Goal: Information Seeking & Learning: Find specific page/section

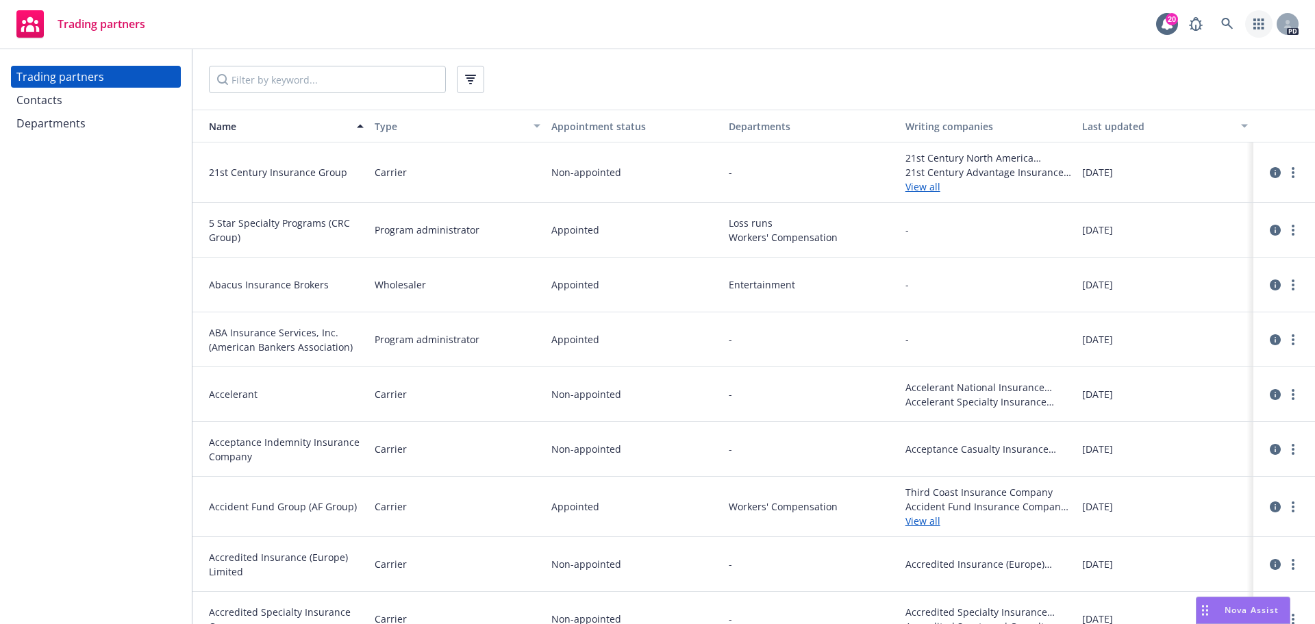
click at [1267, 26] on link "button" at bounding box center [1258, 23] width 27 height 27
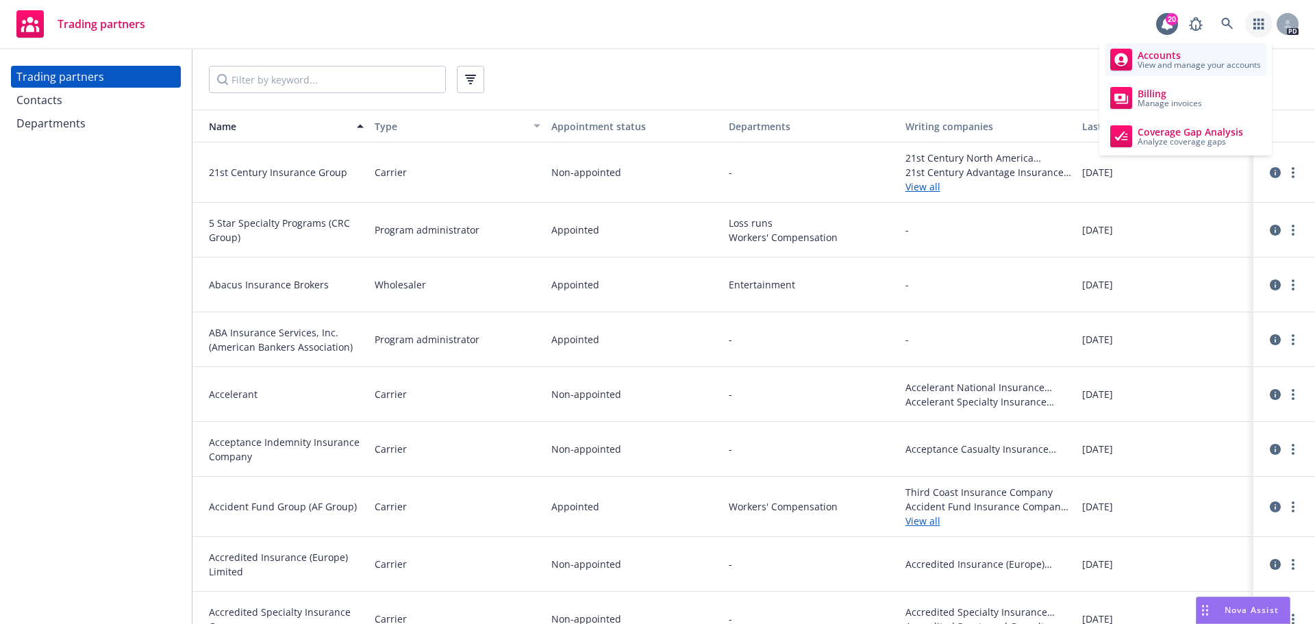
click at [1190, 57] on span "Accounts" at bounding box center [1198, 55] width 123 height 11
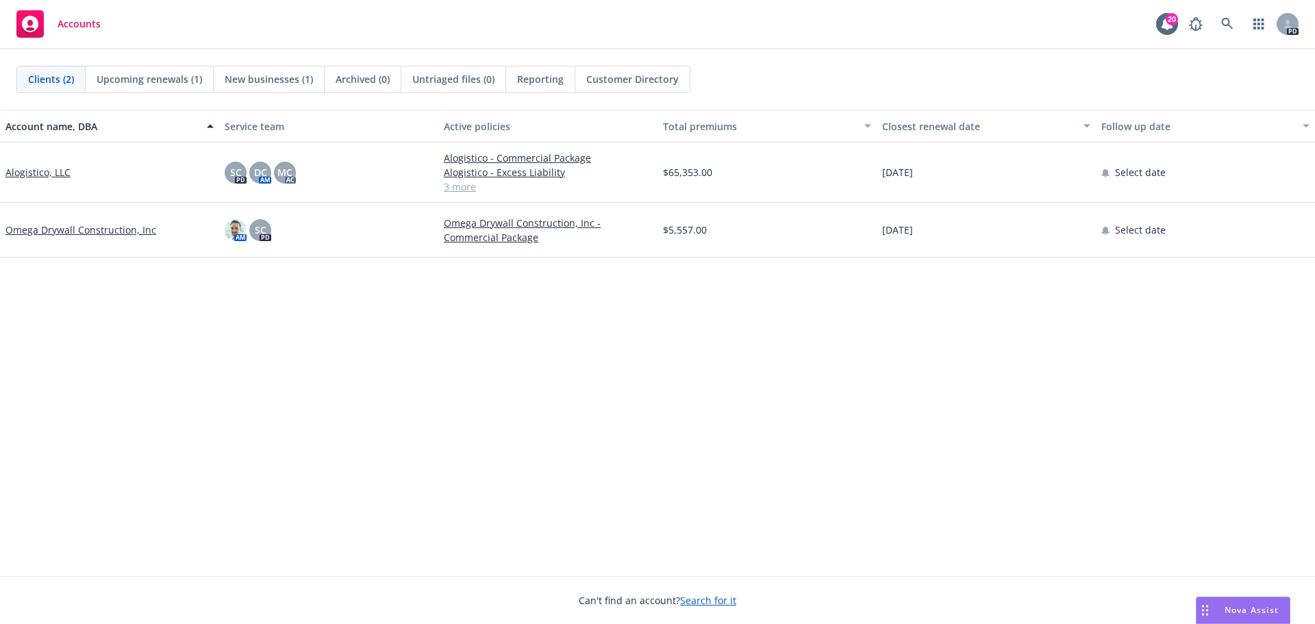
click at [47, 174] on link "Alogistico, LLC" at bounding box center [37, 172] width 65 height 14
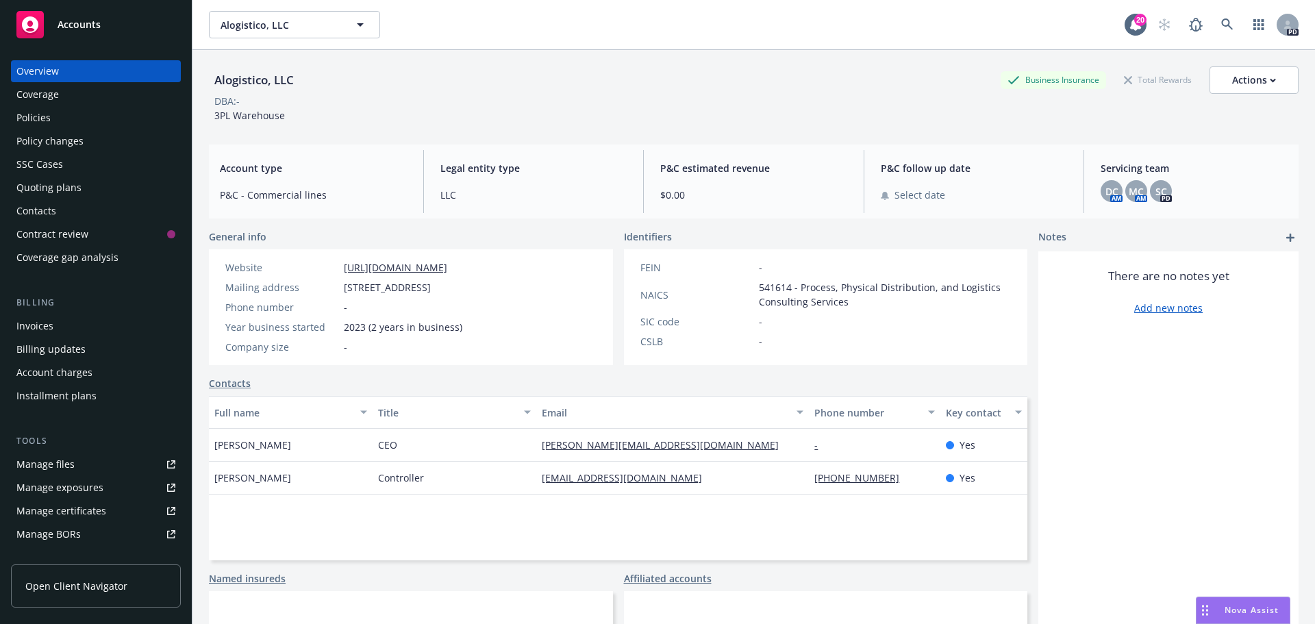
click at [42, 118] on div "Policies" at bounding box center [33, 118] width 34 height 22
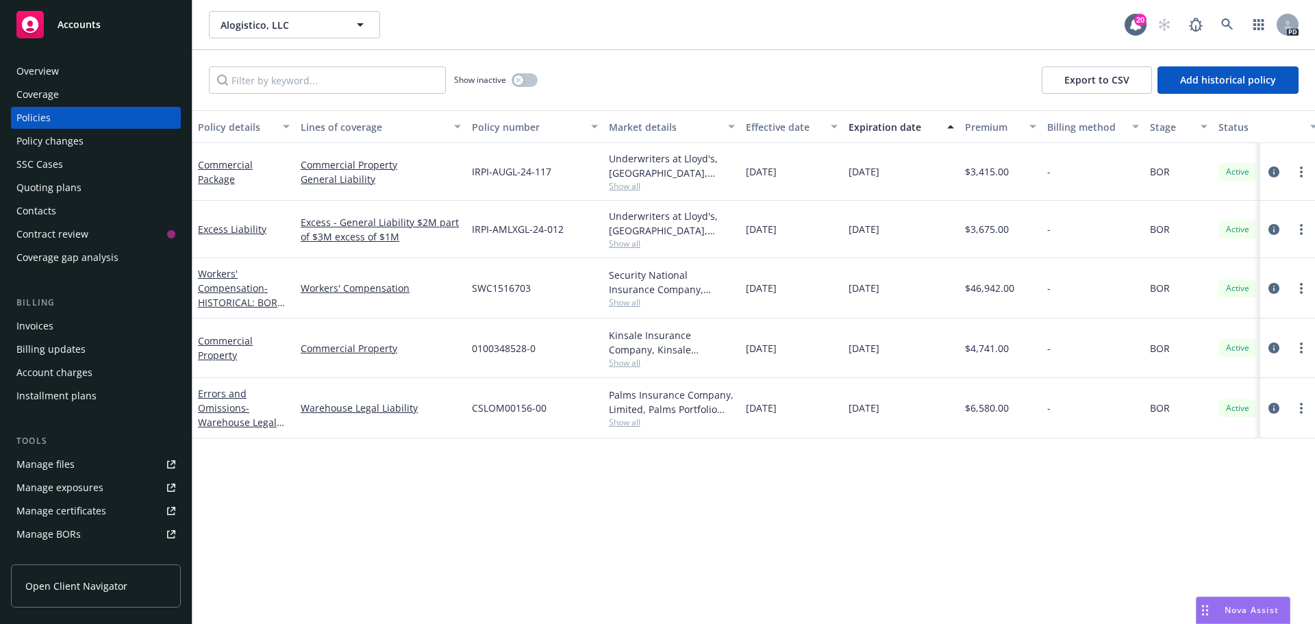
click at [119, 322] on div "Invoices" at bounding box center [95, 326] width 159 height 22
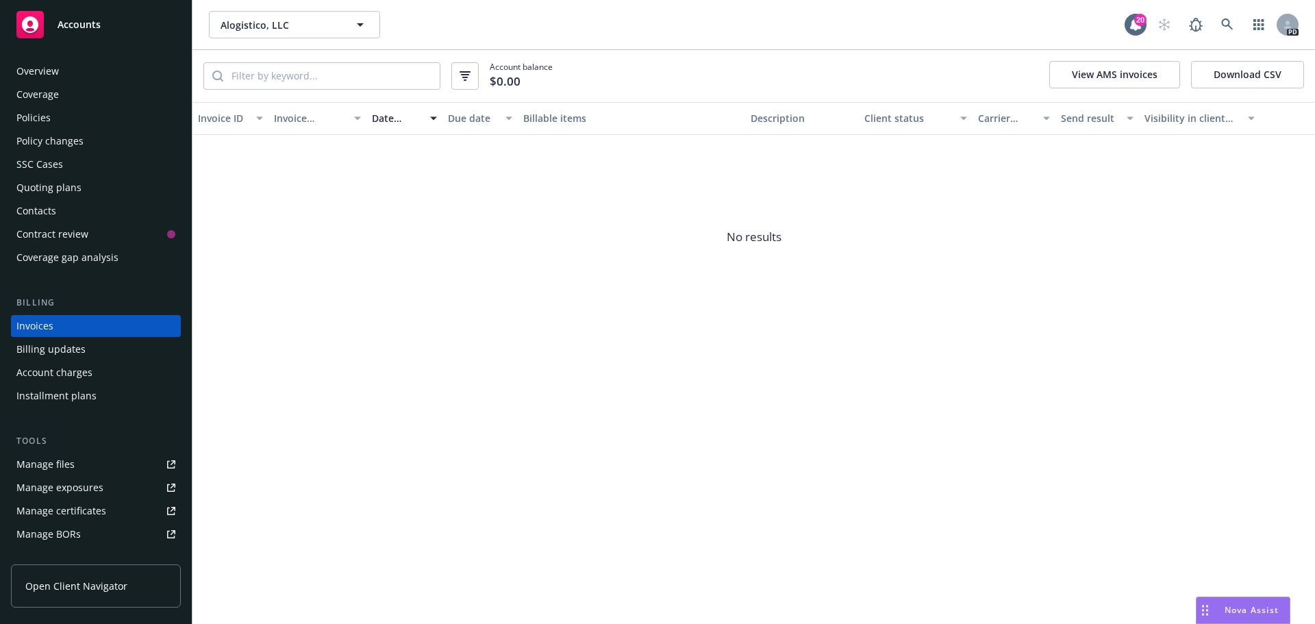
click at [60, 125] on div "Policies" at bounding box center [95, 118] width 159 height 22
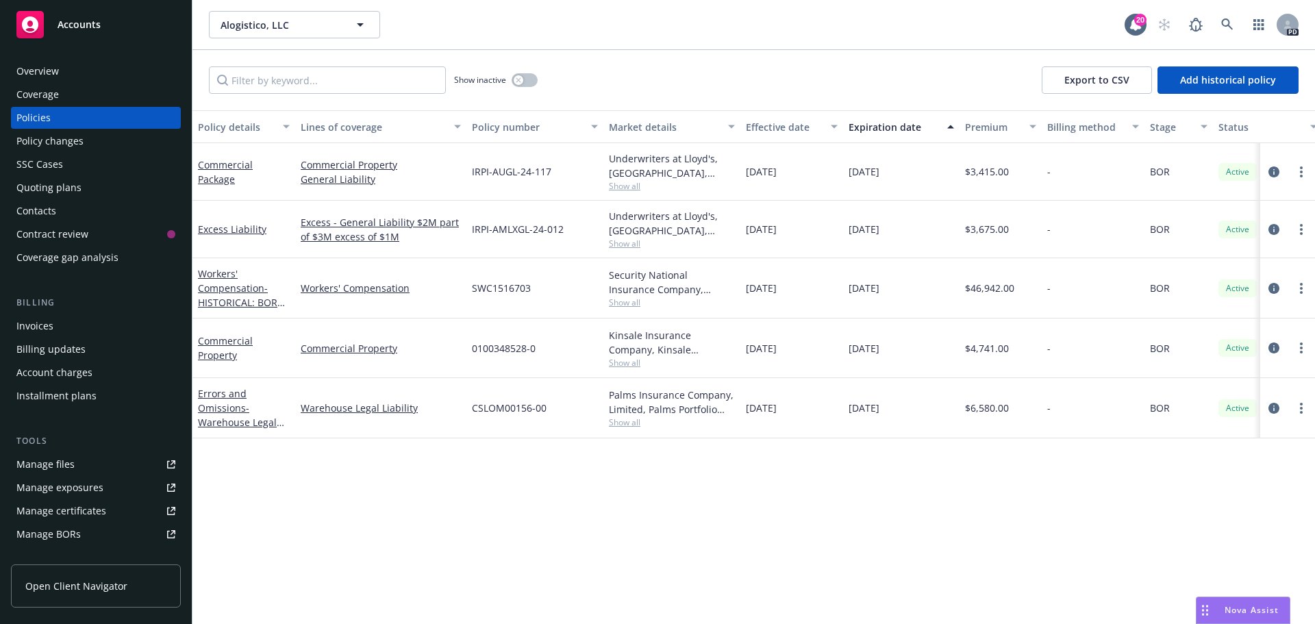
click at [84, 459] on link "Manage files" at bounding box center [96, 464] width 170 height 22
click at [71, 164] on div "SSC Cases" at bounding box center [95, 164] width 159 height 22
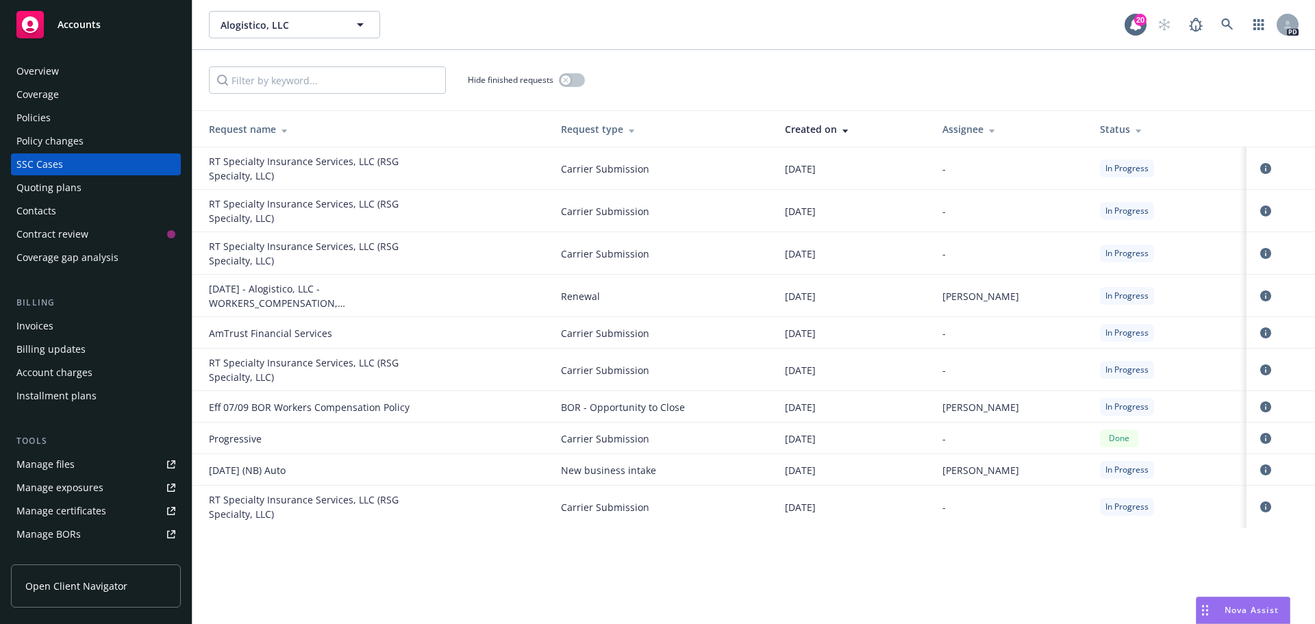
click at [69, 142] on div "Policy changes" at bounding box center [49, 141] width 67 height 22
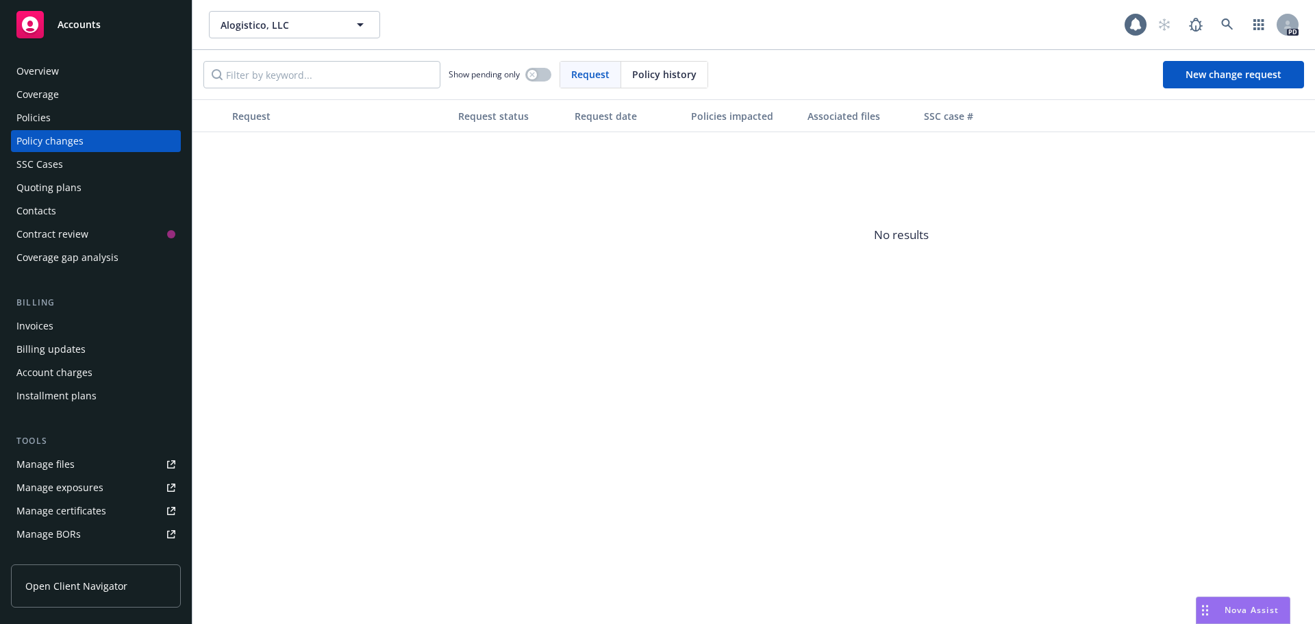
click at [71, 120] on div "Policies" at bounding box center [95, 118] width 159 height 22
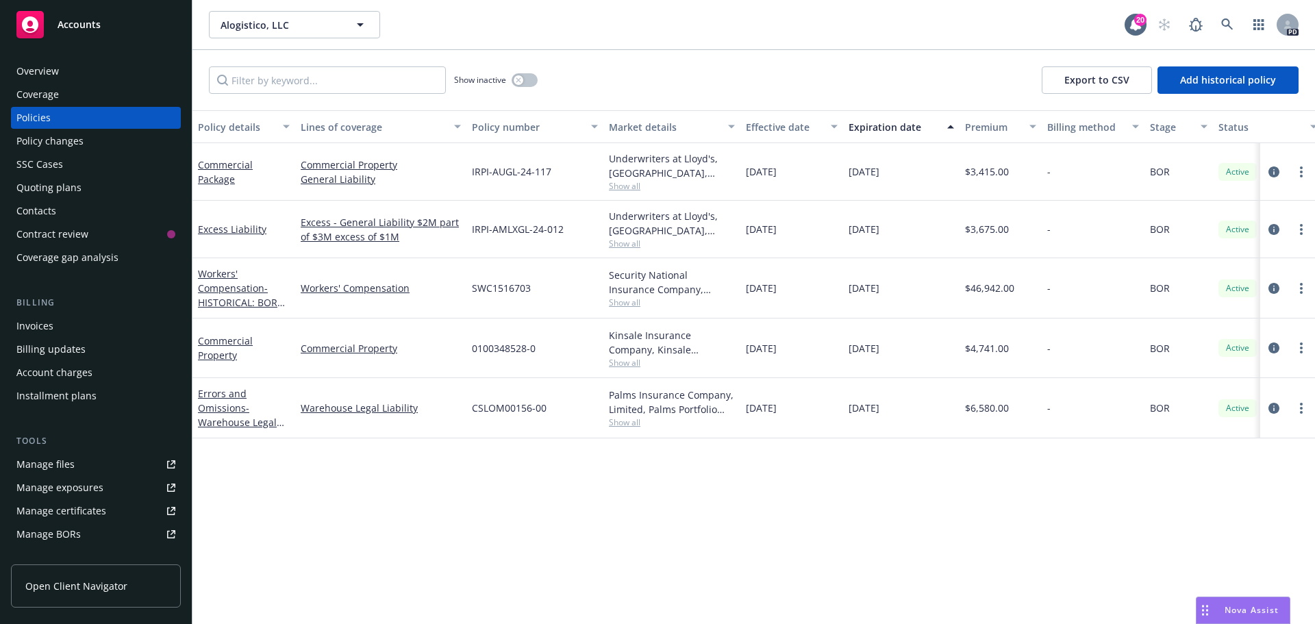
click at [75, 23] on span "Accounts" at bounding box center [79, 24] width 43 height 11
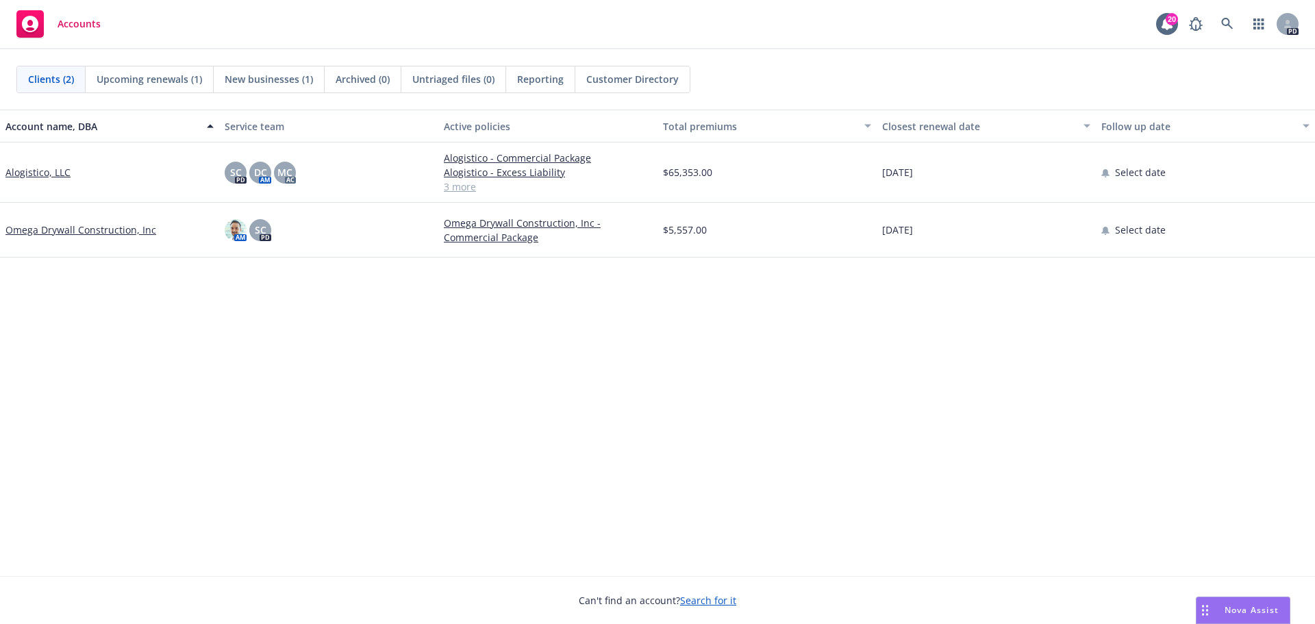
click at [62, 168] on link "Alogistico, LLC" at bounding box center [37, 172] width 65 height 14
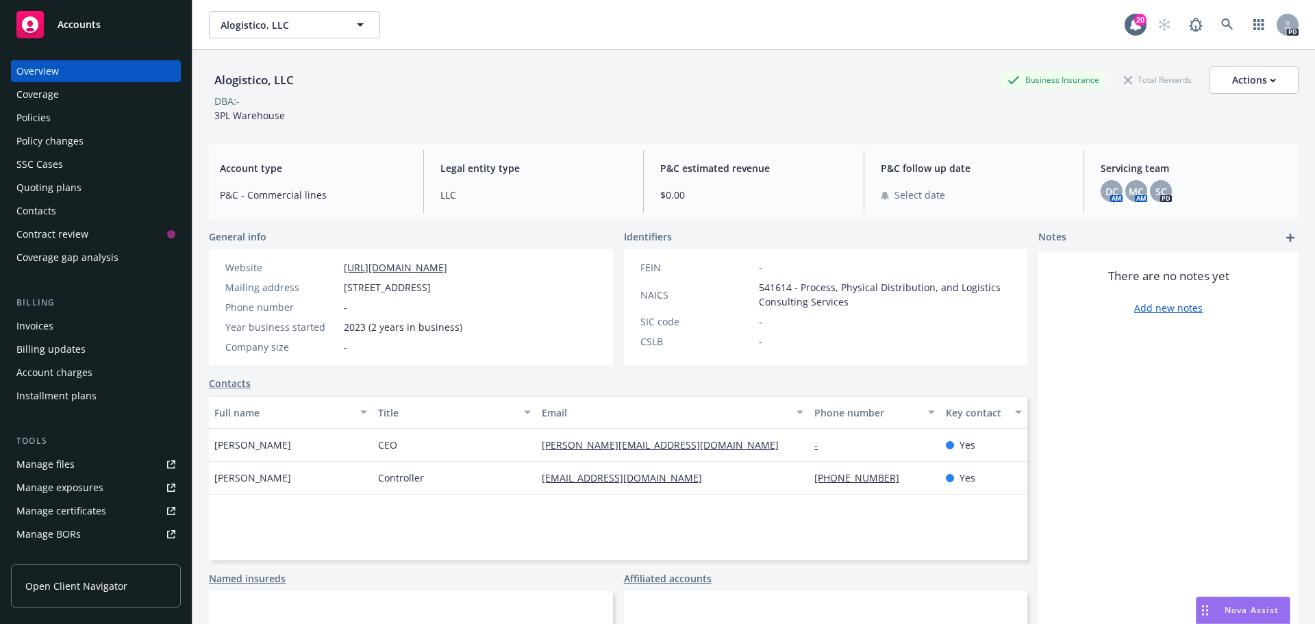
drag, startPoint x: 47, startPoint y: 116, endPoint x: 10, endPoint y: 153, distance: 52.3
click at [47, 116] on div "Policies" at bounding box center [33, 118] width 34 height 22
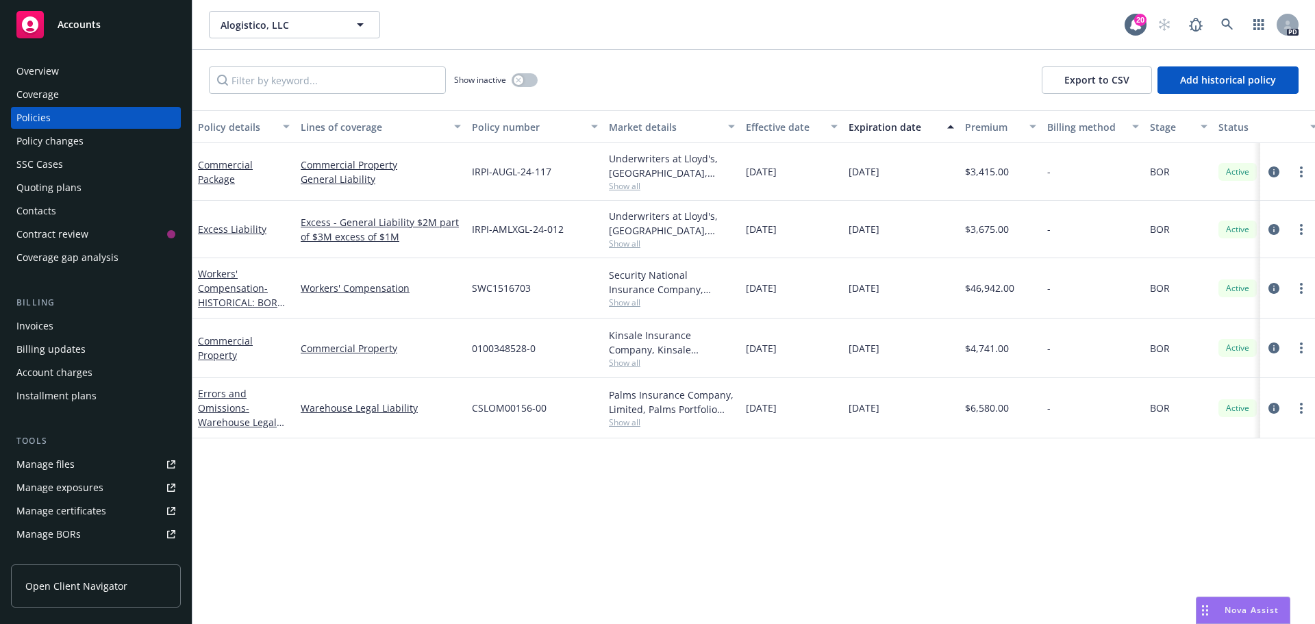
click at [33, 69] on div "Overview" at bounding box center [37, 71] width 42 height 22
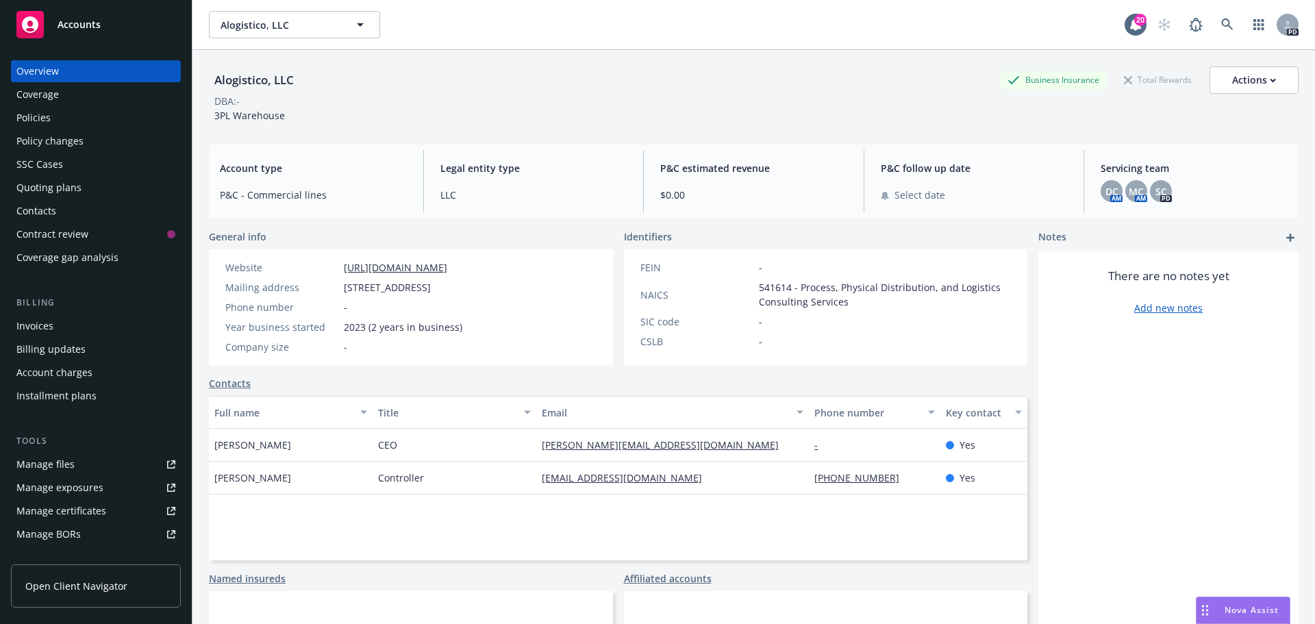
click at [56, 114] on div "Policies" at bounding box center [95, 118] width 159 height 22
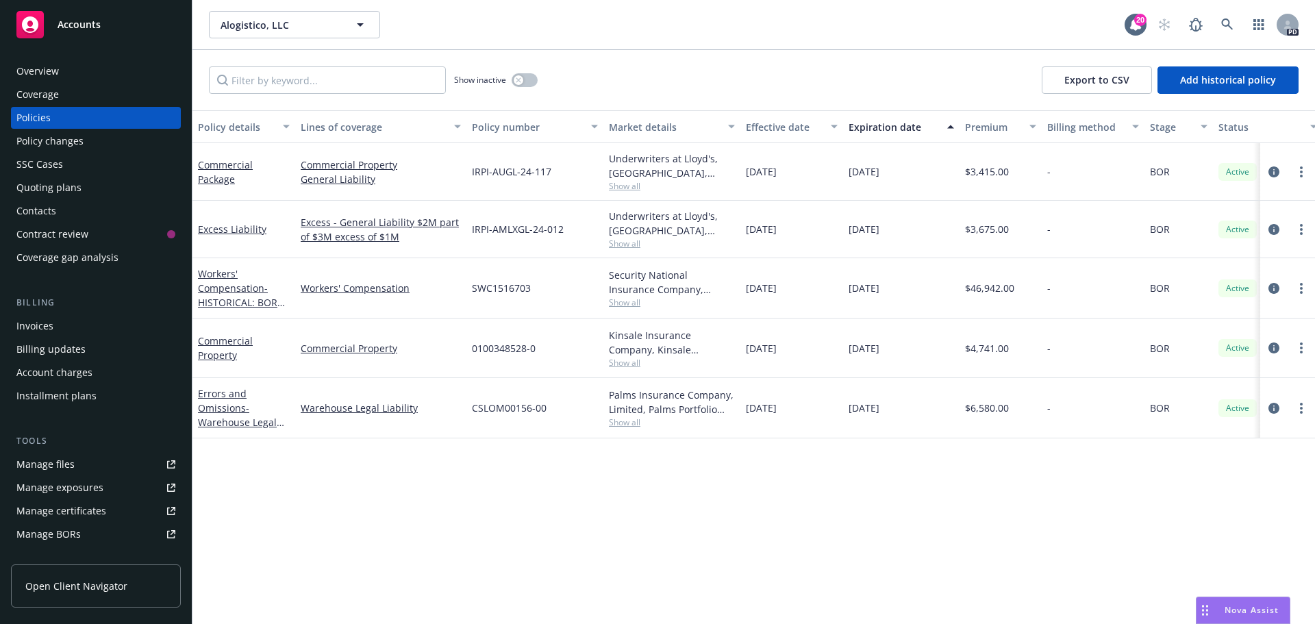
click at [68, 587] on span "Open Client Navigator" at bounding box center [76, 586] width 102 height 14
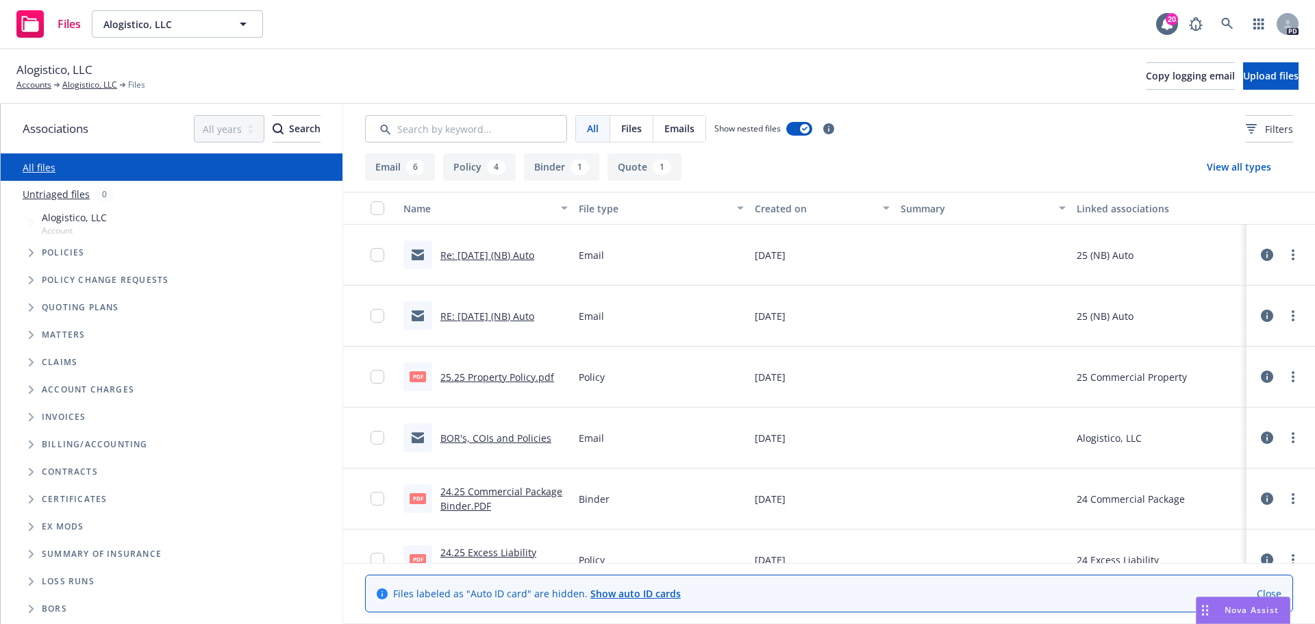
click at [490, 252] on link "Re: [DATE] (NB) Auto" at bounding box center [487, 255] width 94 height 13
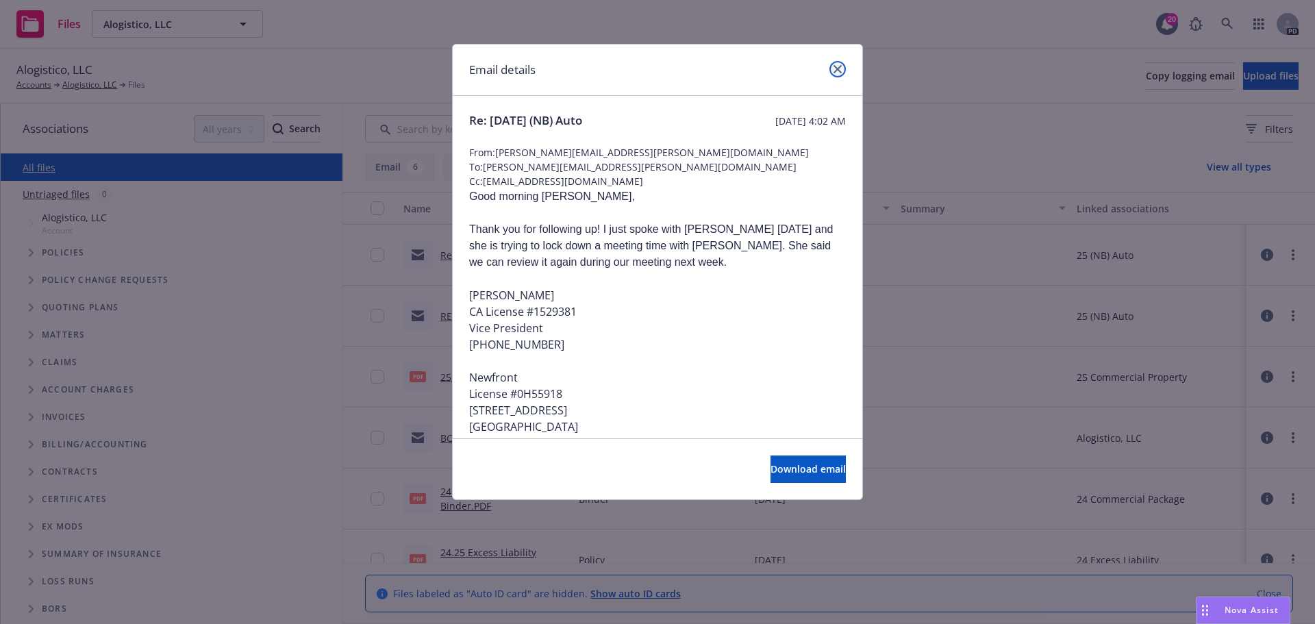
click at [842, 73] on link "close" at bounding box center [837, 69] width 16 height 16
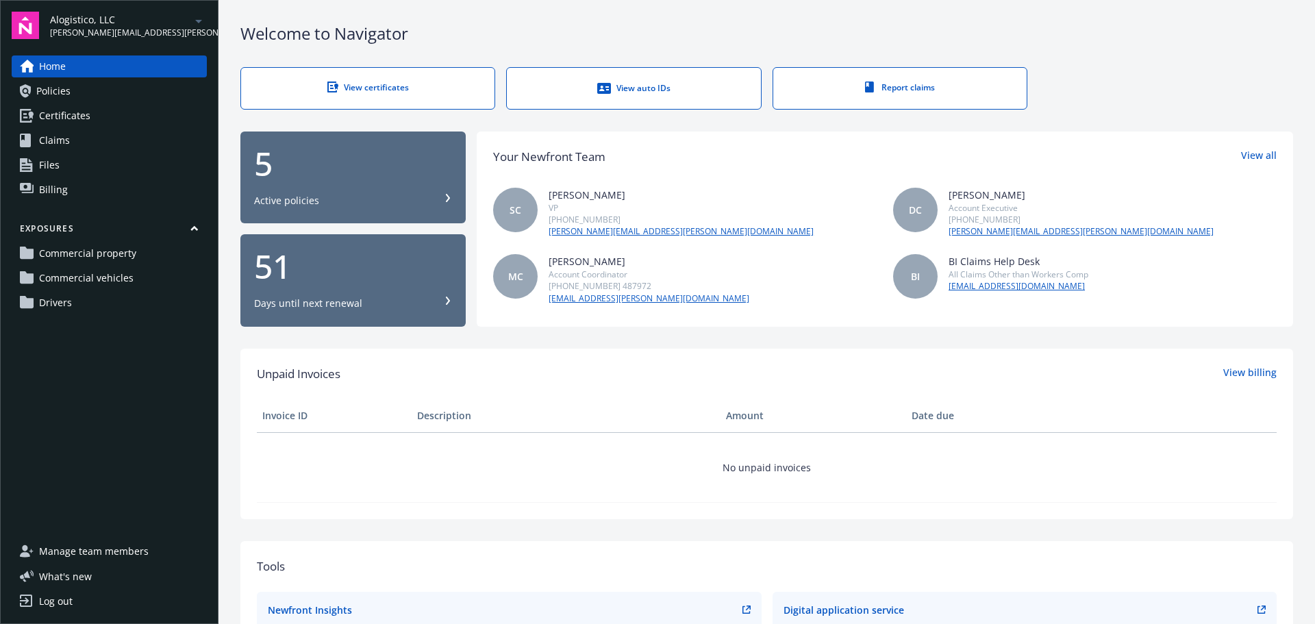
click at [89, 88] on link "Policies" at bounding box center [109, 91] width 195 height 22
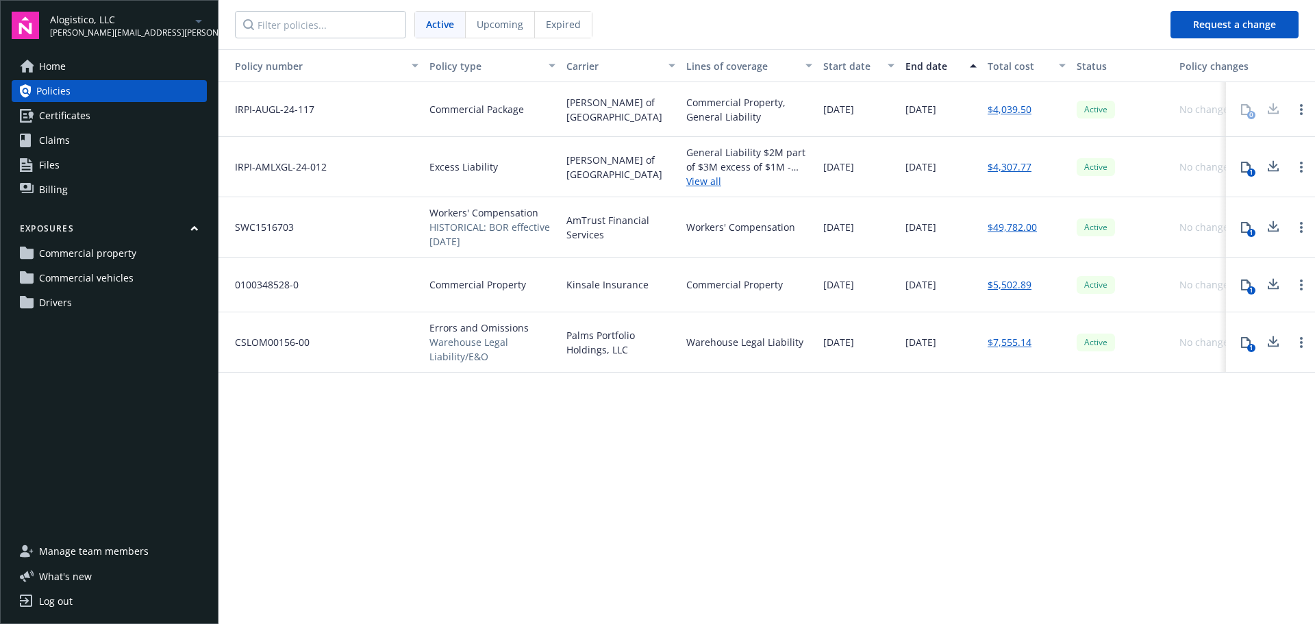
click at [60, 160] on link "Files" at bounding box center [109, 165] width 195 height 22
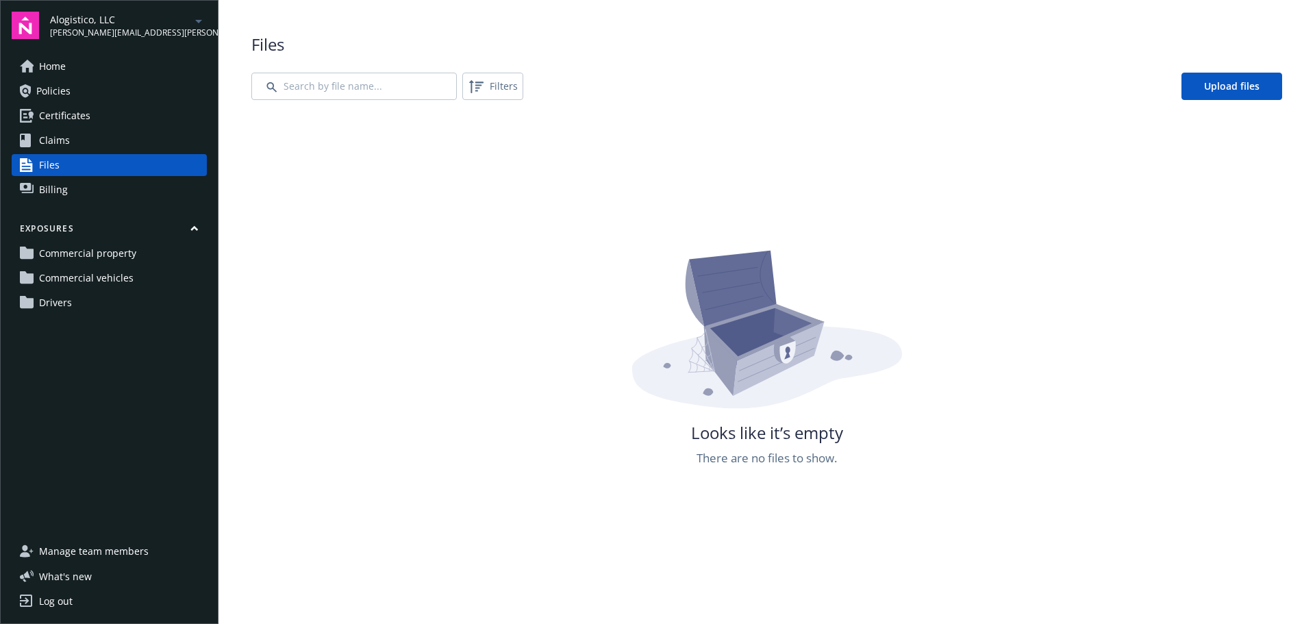
click at [64, 66] on span "Home" at bounding box center [52, 66] width 27 height 22
